Goal: Task Accomplishment & Management: Complete application form

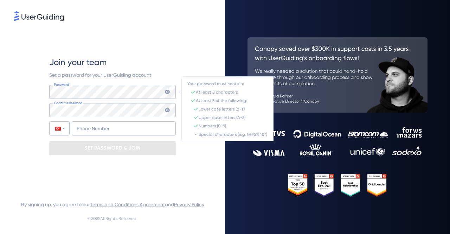
click at [132, 117] on div "Password* Your password must contain: At least 8 characters At least 3 of the f…" at bounding box center [112, 110] width 127 height 51
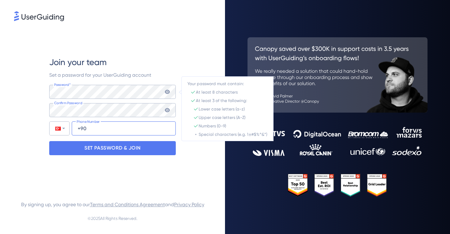
click at [121, 132] on input "+90" at bounding box center [124, 128] width 104 height 14
type input "[PHONE_NUMBER]"
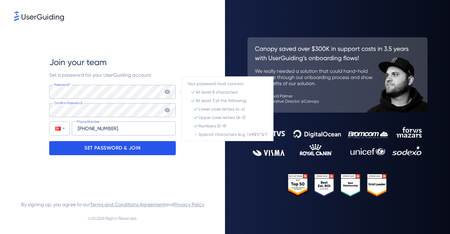
click at [108, 147] on p "SET PASSWORD & JOIN" at bounding box center [112, 147] width 56 height 11
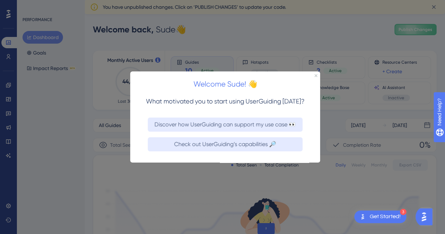
click at [314, 76] on div "Welcome Sude! 👋" at bounding box center [225, 82] width 190 height 22
click at [316, 76] on icon "Close Preview" at bounding box center [315, 75] width 3 height 3
